Goal: Task Accomplishment & Management: Manage account settings

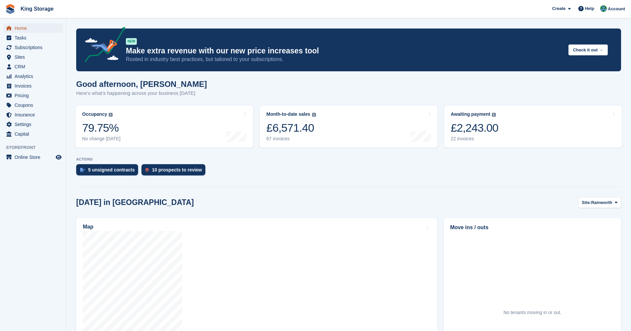
click at [31, 24] on span "Home" at bounding box center [35, 28] width 40 height 9
click at [26, 86] on span "Invoices" at bounding box center [35, 85] width 40 height 9
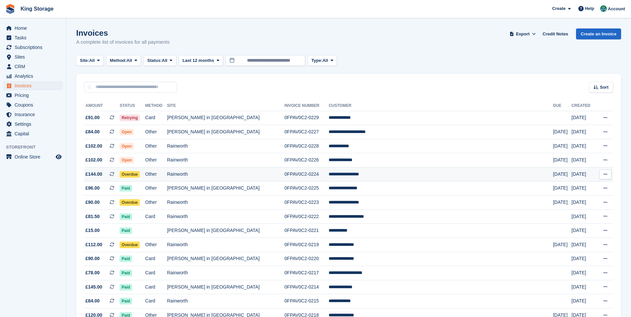
click at [140, 174] on span "Overdue" at bounding box center [130, 174] width 20 height 7
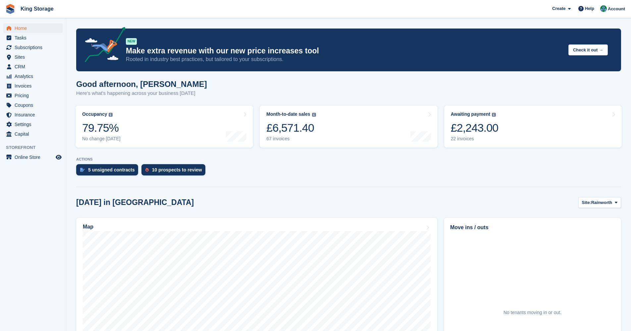
scroll to position [66, 0]
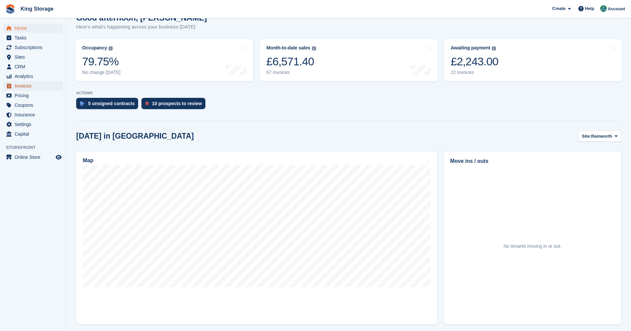
click at [28, 85] on span "Invoices" at bounding box center [35, 85] width 40 height 9
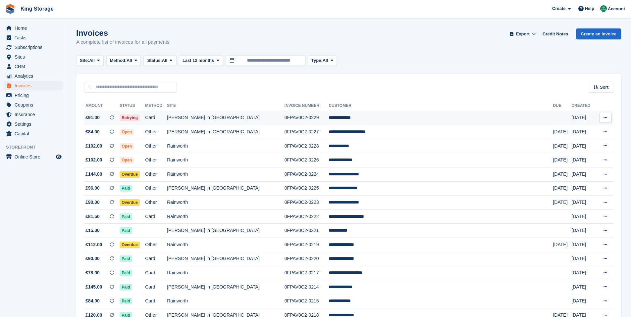
click at [140, 117] on span "Retrying" at bounding box center [130, 118] width 20 height 7
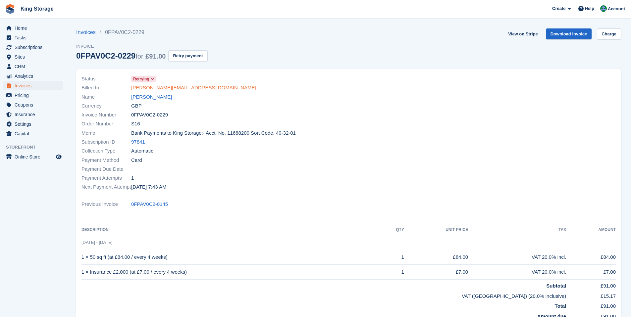
click at [183, 87] on link "dan-zeman@hotmail.com" at bounding box center [193, 88] width 125 height 8
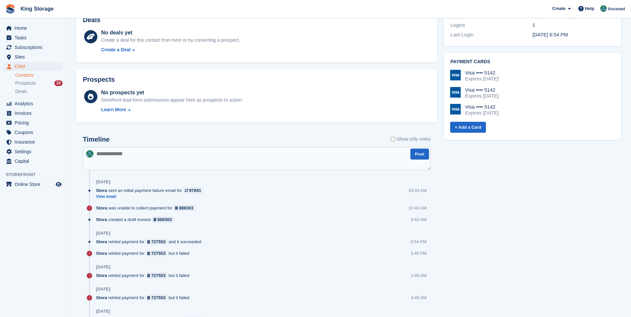
scroll to position [265, 0]
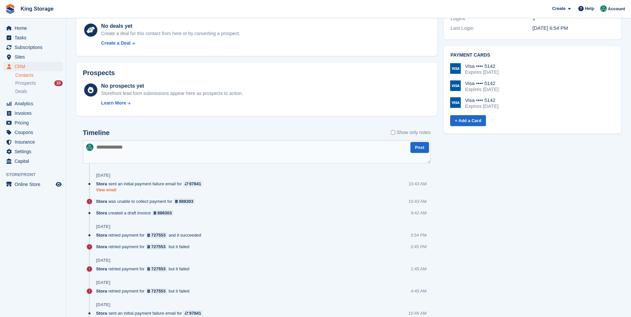
click at [107, 188] on link "View email" at bounding box center [151, 190] width 110 height 6
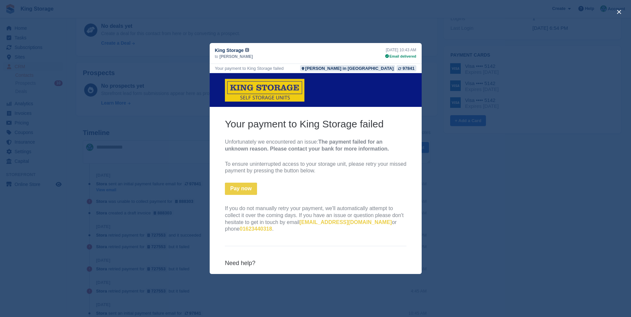
scroll to position [0, 0]
click at [620, 12] on button "close" at bounding box center [619, 12] width 11 height 11
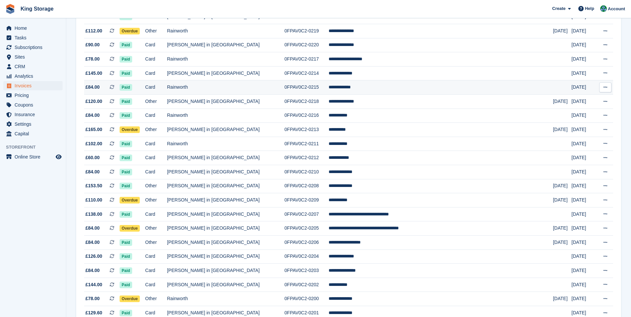
scroll to position [232, 0]
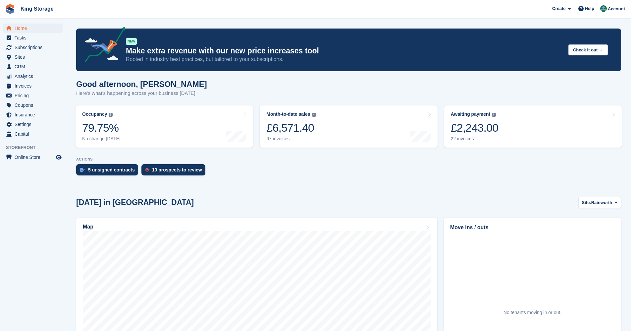
scroll to position [66, 0]
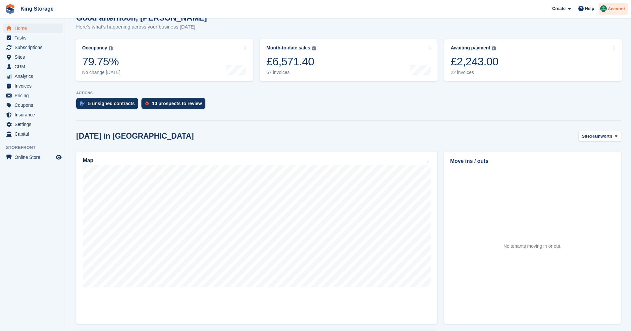
click at [622, 10] on span "Account" at bounding box center [616, 9] width 17 height 7
click at [567, 68] on div "Logout" at bounding box center [564, 67] width 16 height 7
